Goal: Find specific page/section: Find specific page/section

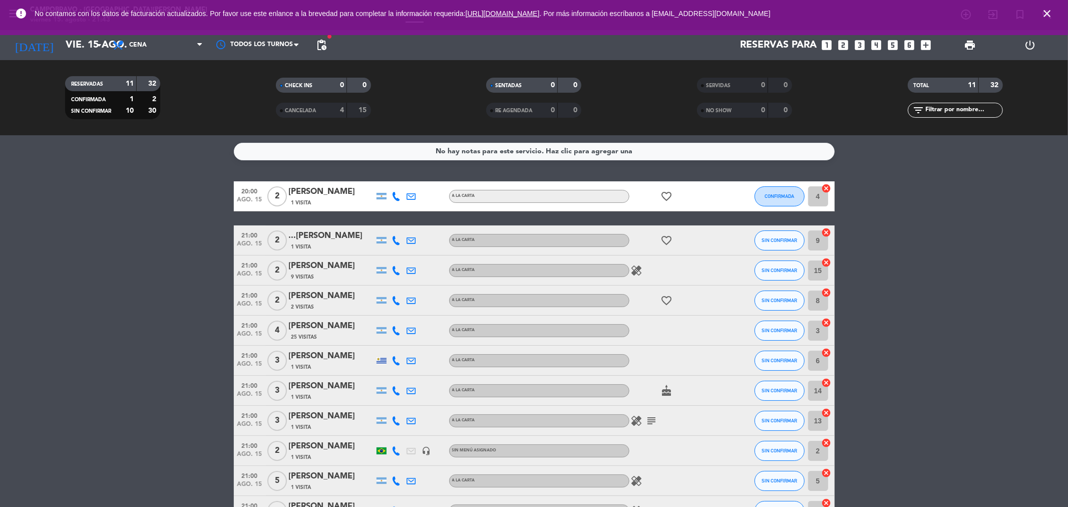
click at [1053, 16] on span "close" at bounding box center [1046, 13] width 27 height 27
click at [98, 43] on icon "arrow_drop_down" at bounding box center [99, 45] width 12 height 12
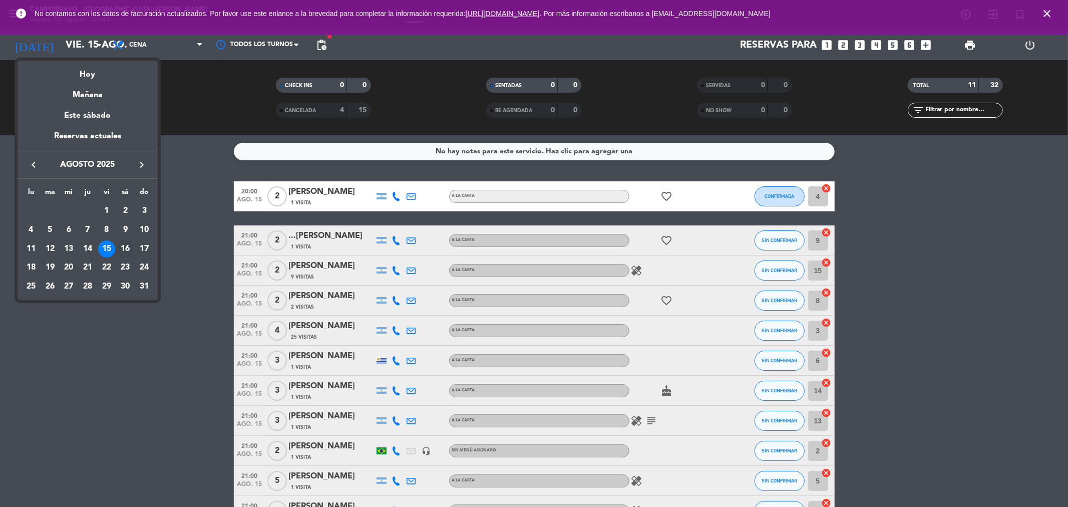
click at [125, 247] on div "16" at bounding box center [125, 248] width 17 height 17
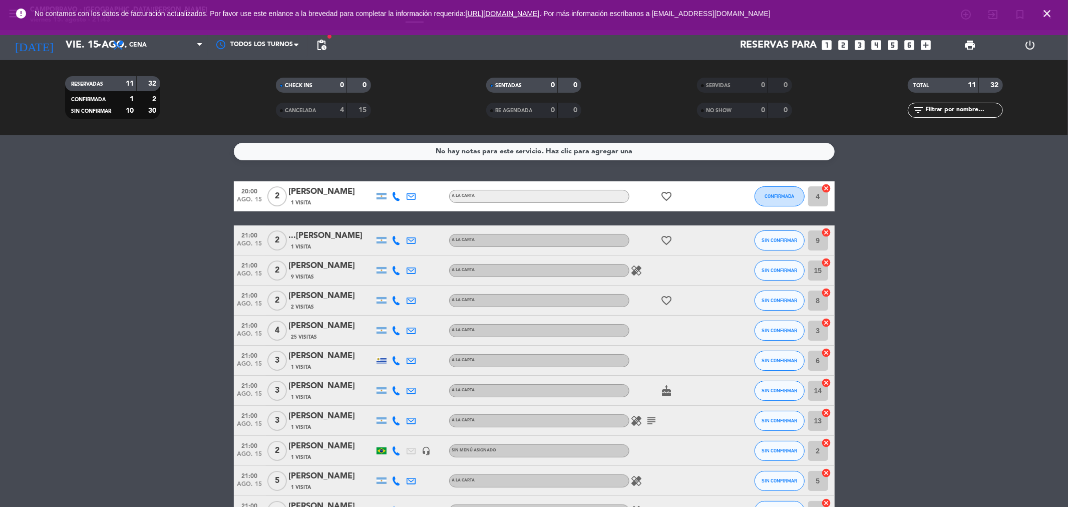
type input "sáb. 16 ago."
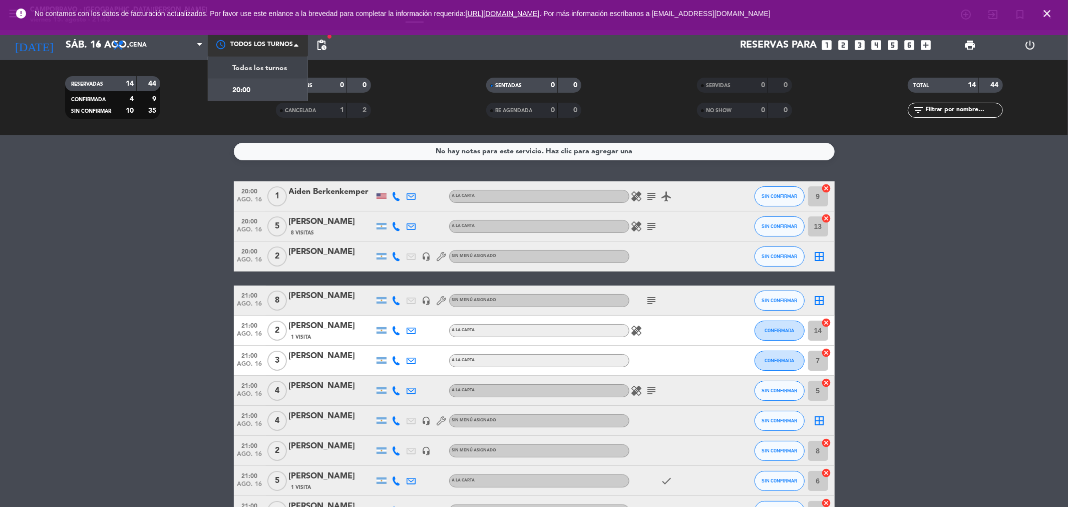
click at [278, 41] on div at bounding box center [258, 45] width 100 height 23
click at [263, 91] on div "20:00" at bounding box center [258, 90] width 100 height 22
click at [285, 43] on div at bounding box center [258, 45] width 100 height 18
click at [274, 68] on span "Todos los turnos" at bounding box center [259, 66] width 55 height 12
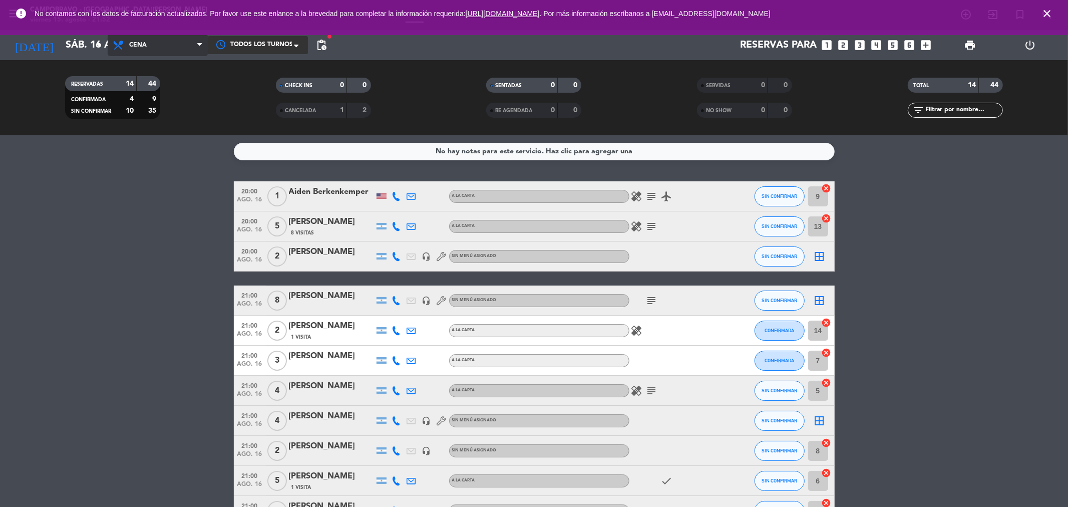
click at [187, 41] on span "Cena" at bounding box center [158, 45] width 100 height 22
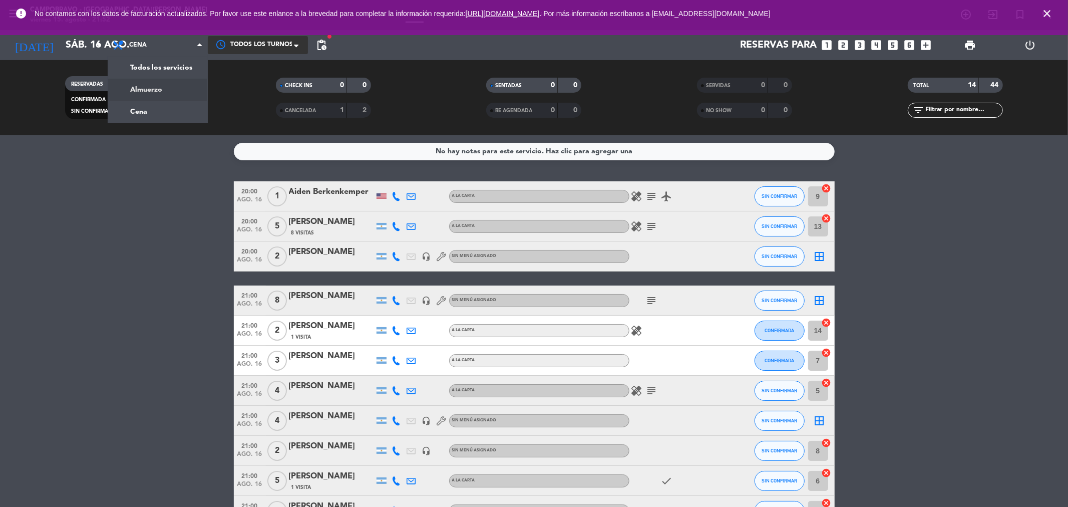
click at [176, 94] on div "menu Campobravo - [GEOGRAPHIC_DATA][PERSON_NAME] [DATE] 15. agosto - 21:52 Mis …" at bounding box center [534, 67] width 1068 height 135
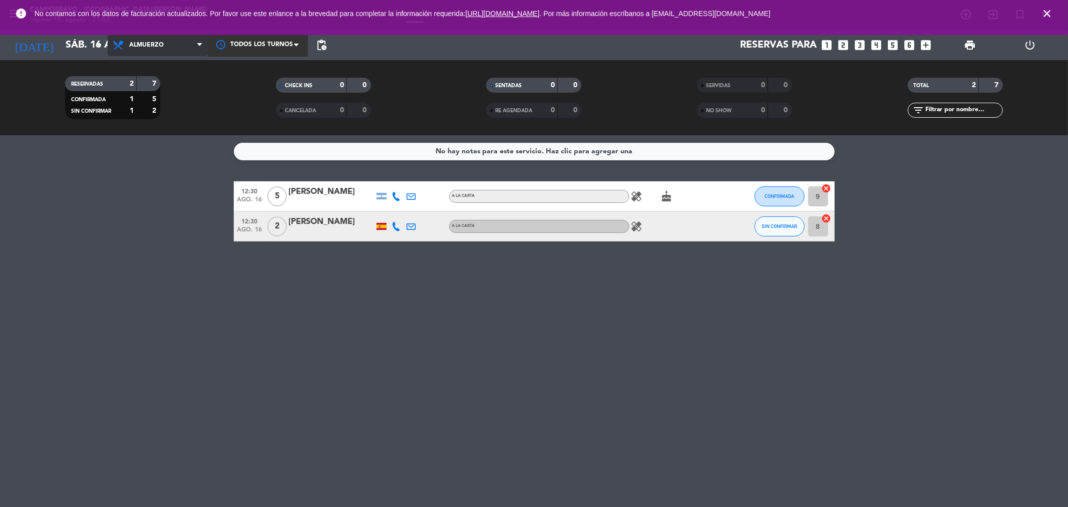
click at [190, 42] on span "Almuerzo" at bounding box center [158, 45] width 100 height 22
click at [170, 104] on div "menu Campobravo - [GEOGRAPHIC_DATA][PERSON_NAME] [DATE] 15. agosto - 21:52 Mis …" at bounding box center [534, 67] width 1068 height 135
